Goal: Entertainment & Leisure: Browse casually

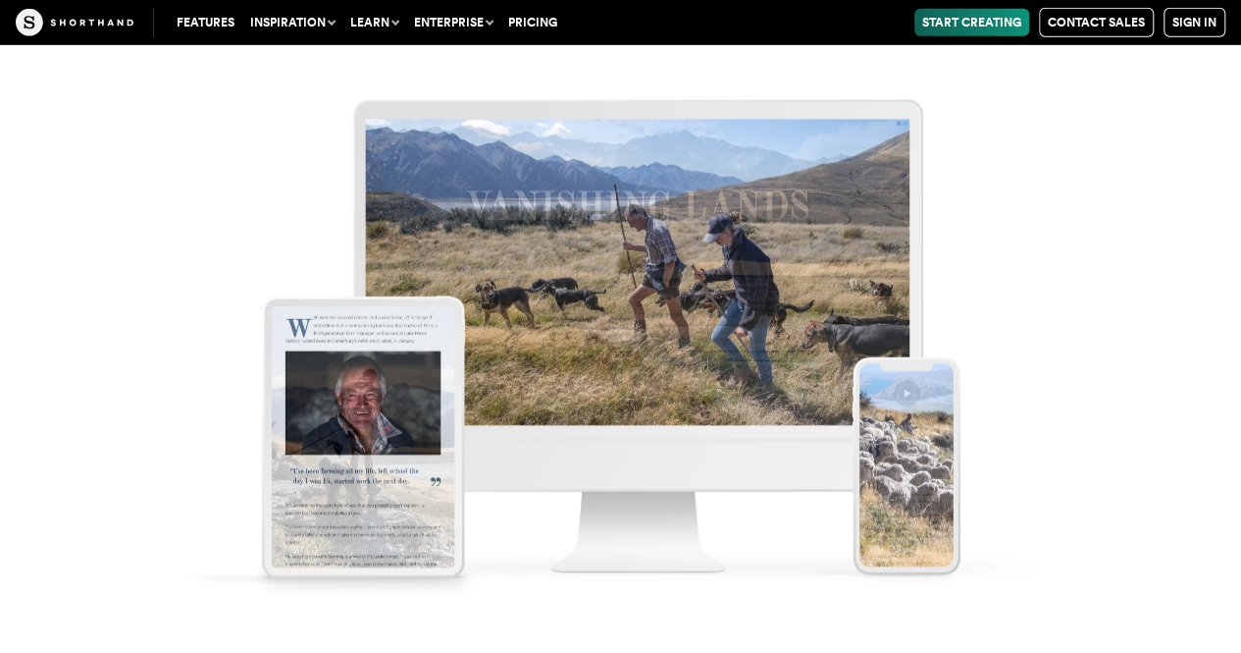
scroll to position [10363, 0]
click at [1109, 327] on img at bounding box center [620, 326] width 1241 height 653
click at [1086, 347] on img at bounding box center [620, 326] width 1241 height 653
click at [1131, 333] on img at bounding box center [620, 326] width 1241 height 653
click at [1124, 332] on img at bounding box center [620, 326] width 1241 height 653
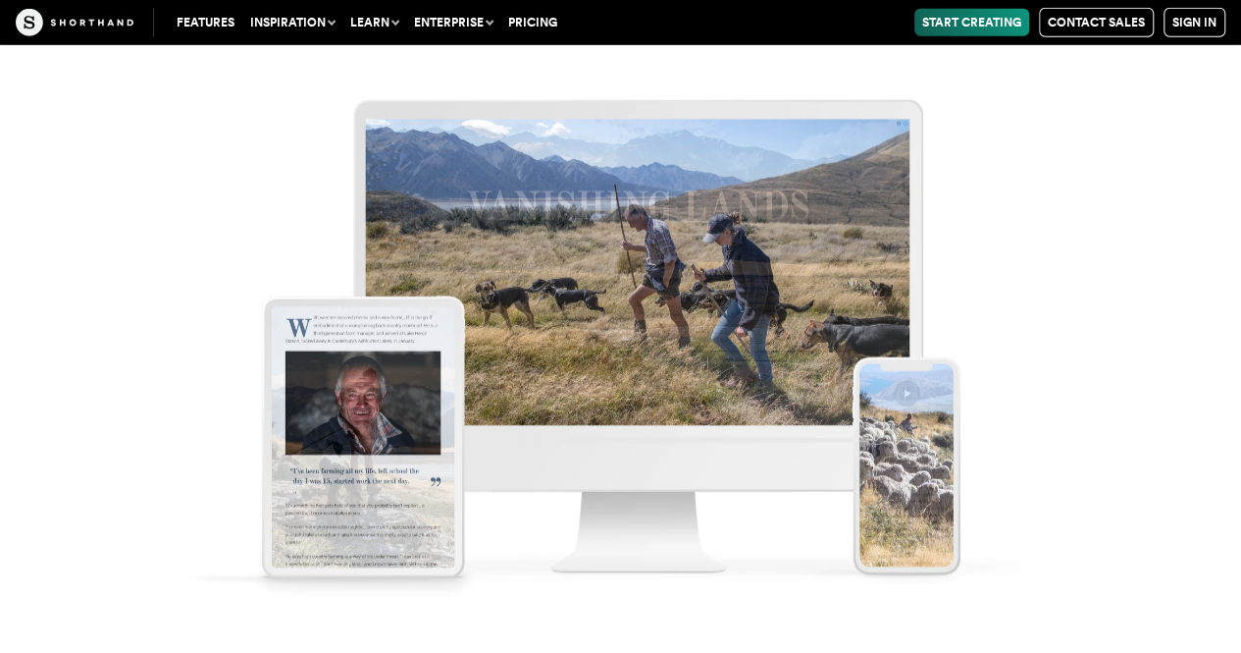
click at [1127, 332] on img at bounding box center [620, 326] width 1241 height 653
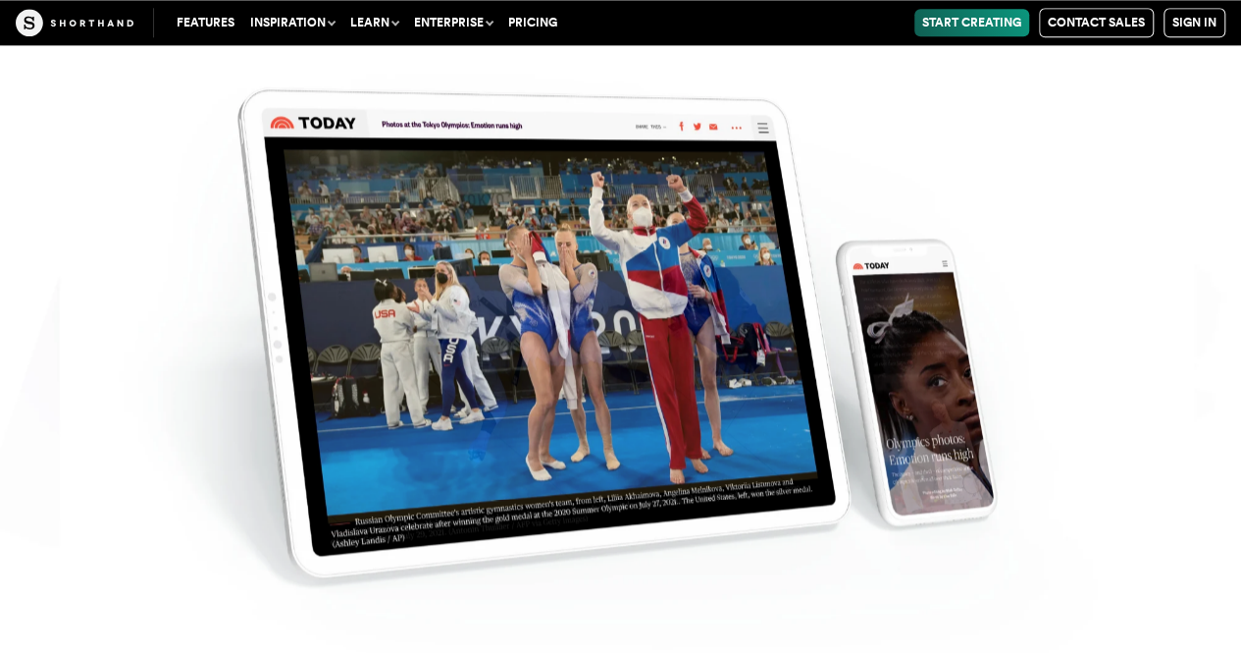
scroll to position [12470, 0]
click at [1135, 481] on img at bounding box center [620, 326] width 1241 height 653
click at [1136, 468] on img at bounding box center [620, 326] width 1241 height 653
click at [1136, 464] on img at bounding box center [620, 326] width 1241 height 653
click at [1132, 470] on img at bounding box center [620, 326] width 1241 height 653
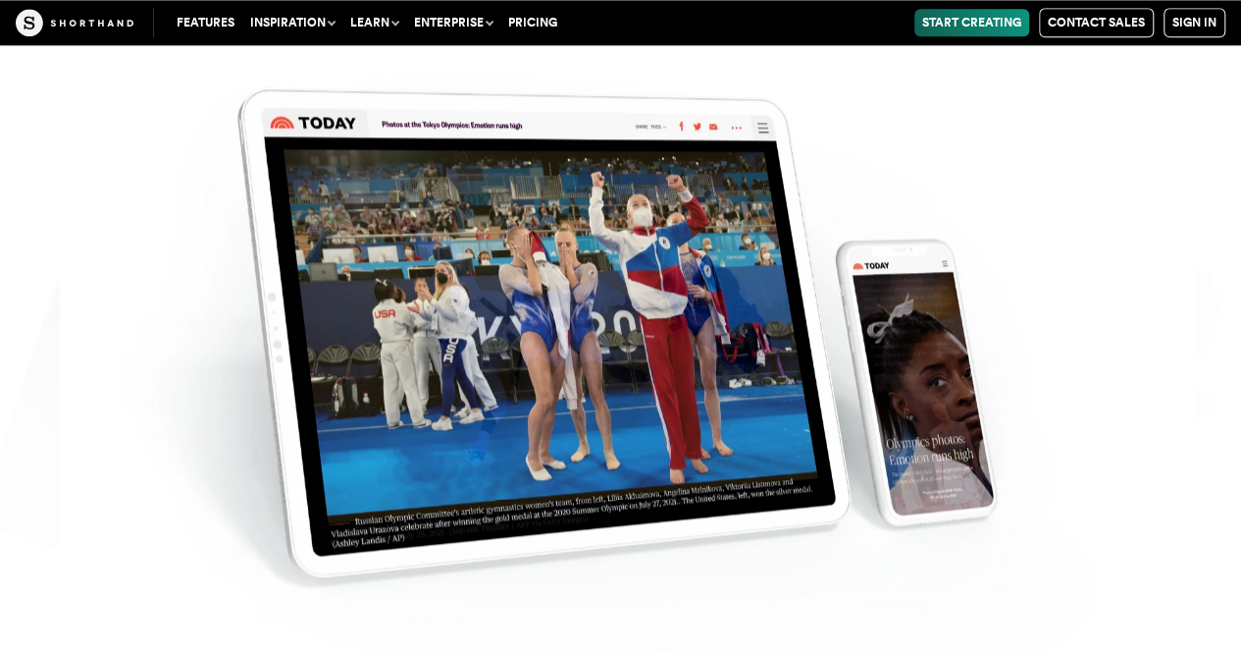
click at [1122, 485] on img at bounding box center [620, 326] width 1241 height 653
click at [1185, 427] on img at bounding box center [620, 326] width 1241 height 653
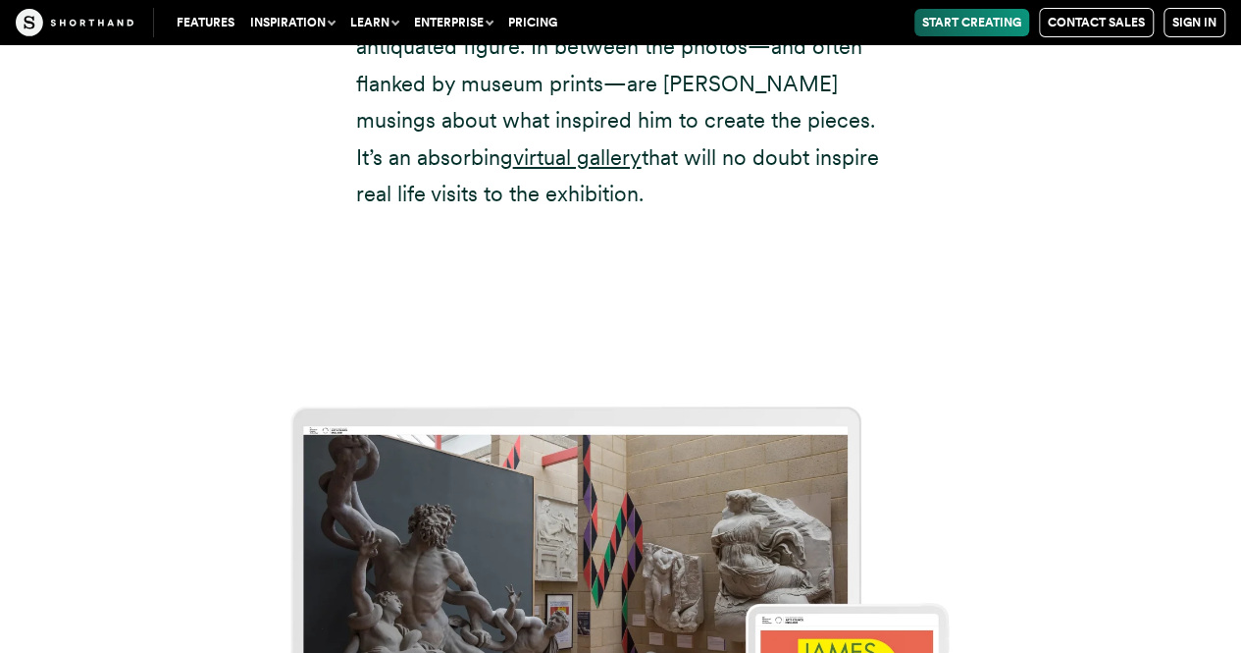
scroll to position [14612, 0]
